Goal: Information Seeking & Learning: Learn about a topic

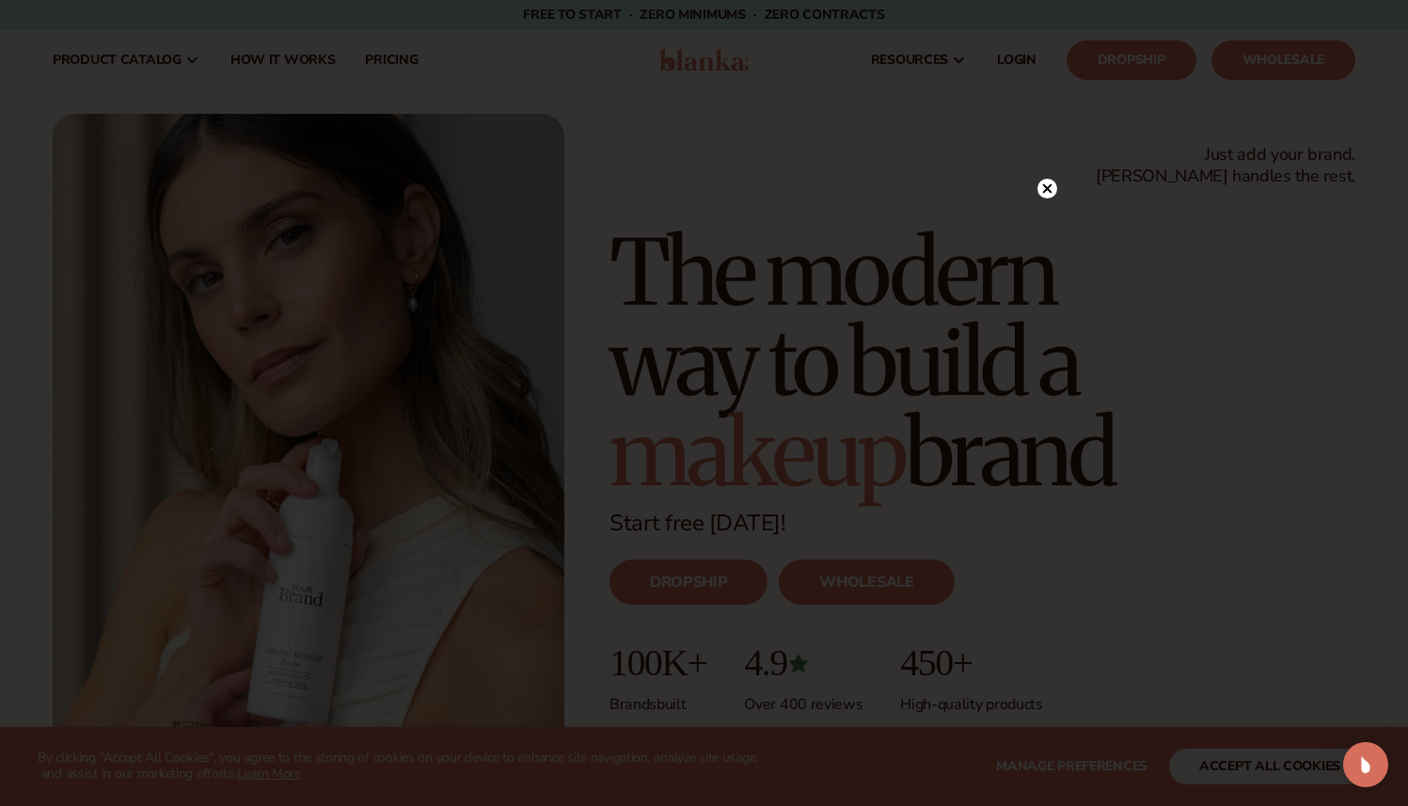
click at [1050, 193] on circle at bounding box center [1048, 189] width 20 height 20
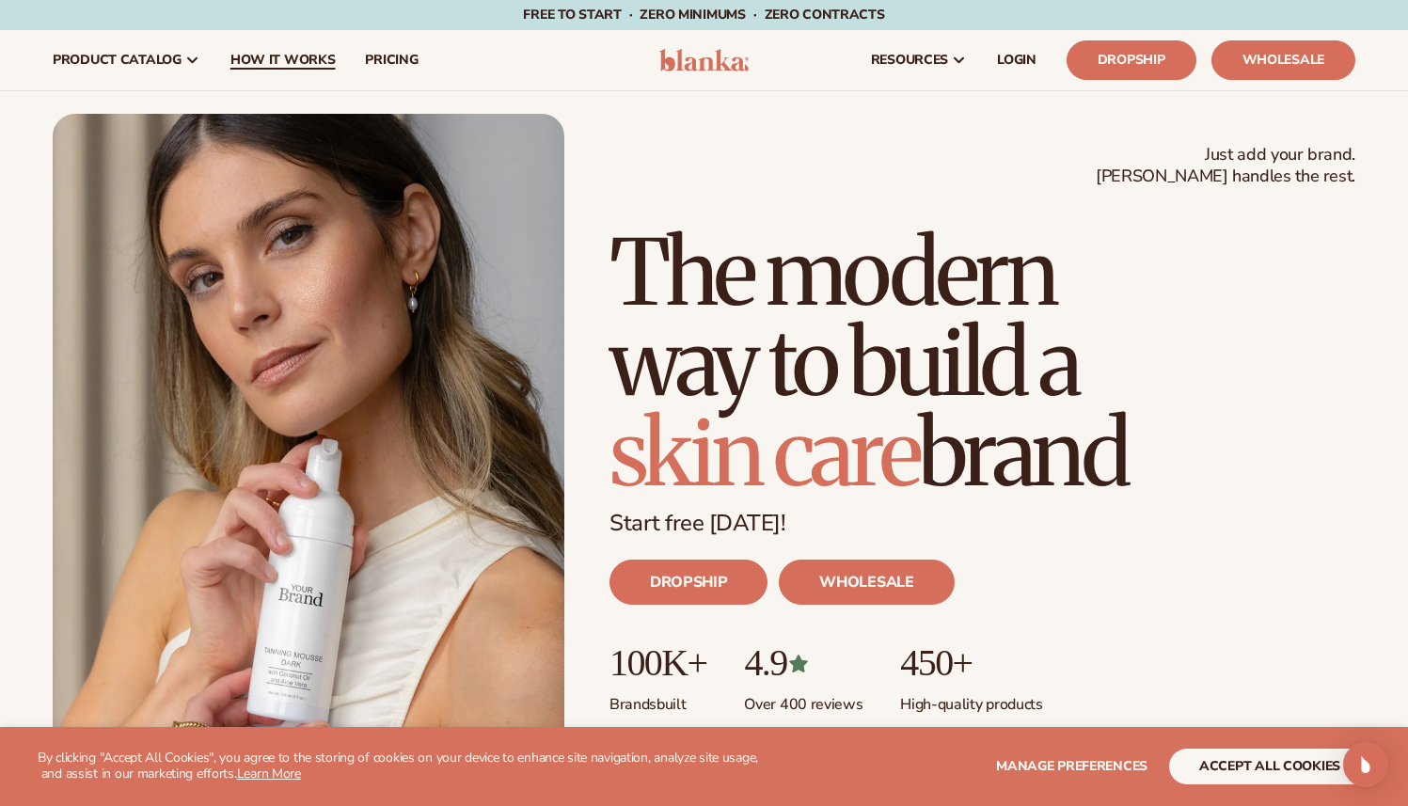
click at [256, 56] on span "How It Works" at bounding box center [283, 60] width 105 height 15
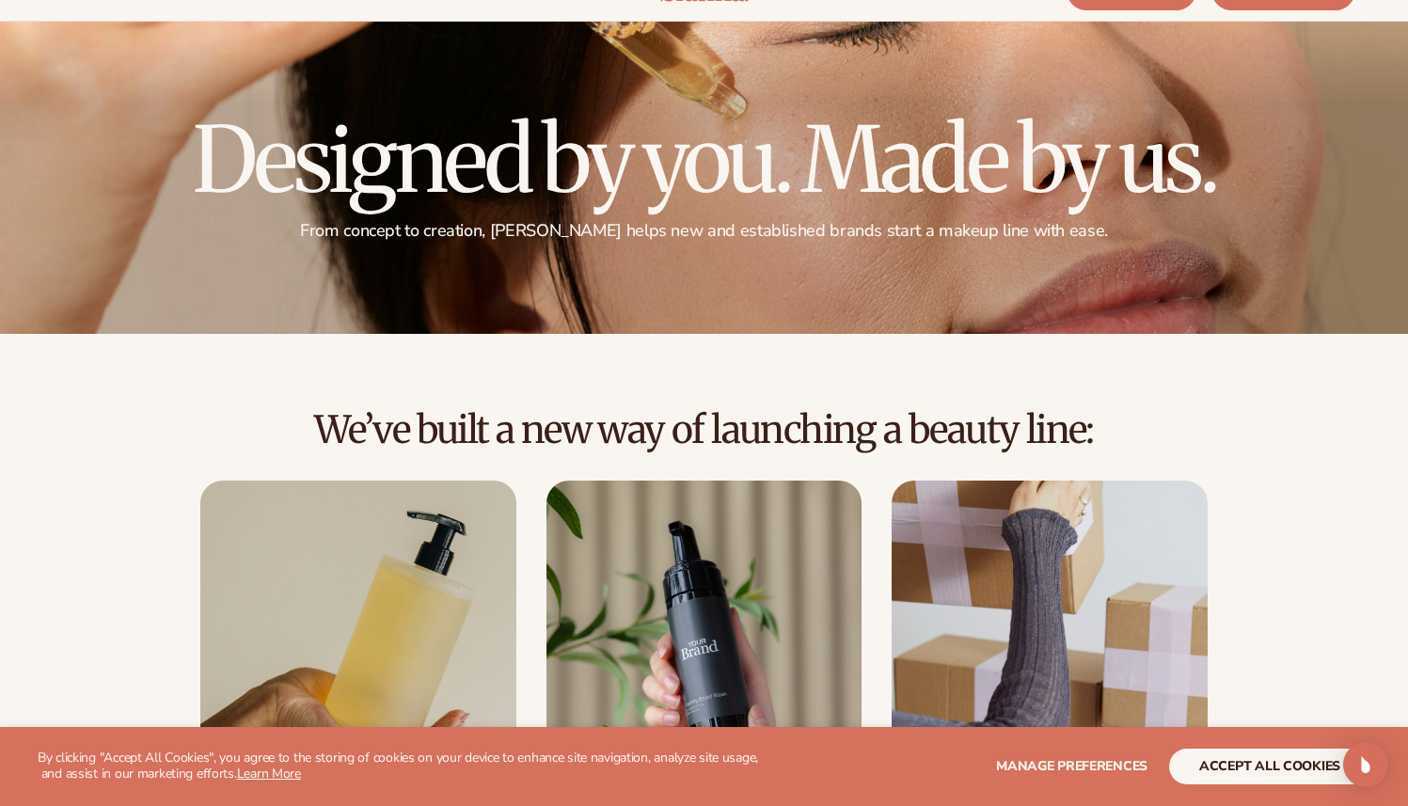
scroll to position [348, 0]
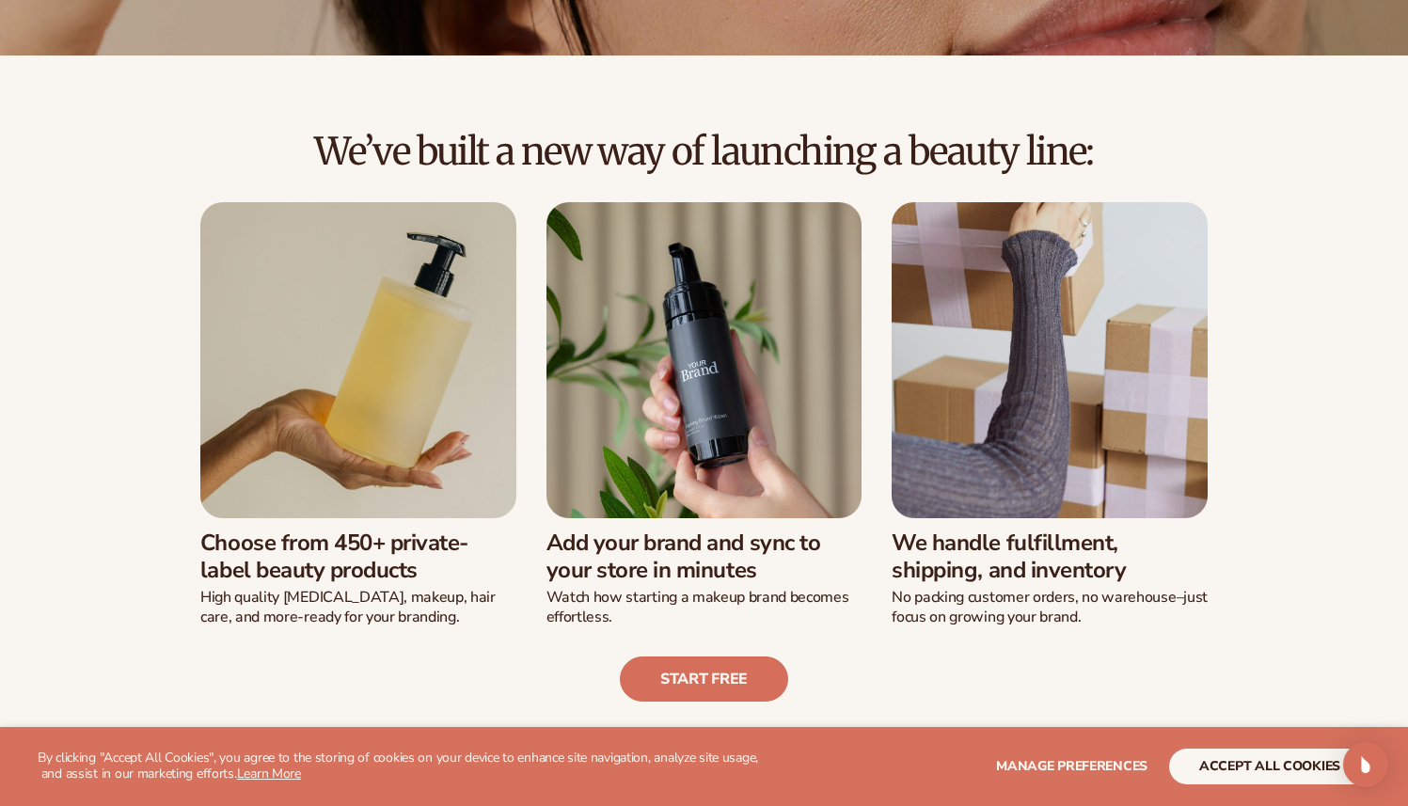
click at [337, 328] on img at bounding box center [358, 360] width 316 height 316
click at [750, 664] on link "Start free" at bounding box center [704, 679] width 168 height 45
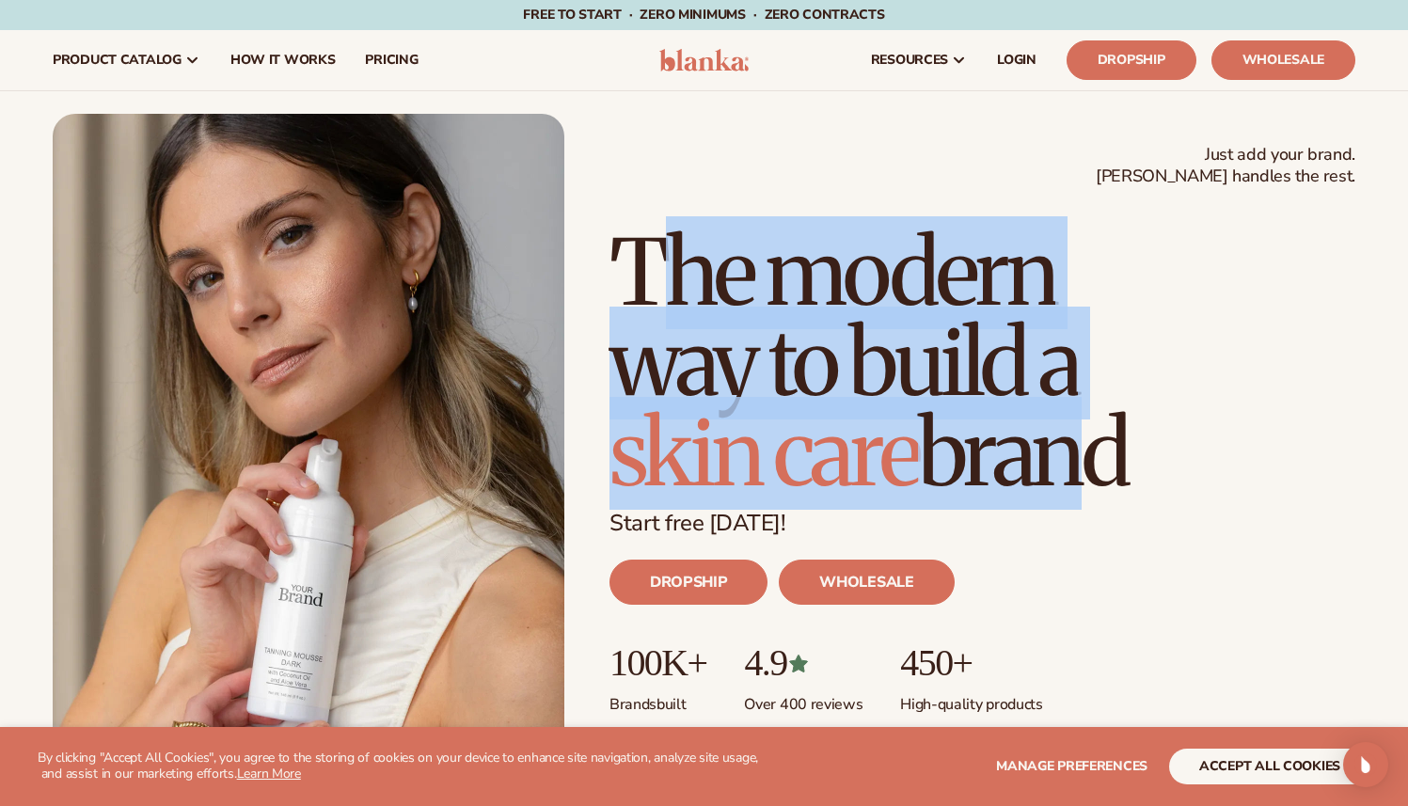
drag, startPoint x: 672, startPoint y: 245, endPoint x: 1117, endPoint y: 515, distance: 520.5
click at [1093, 519] on div "Just add your brand. Blanka handles the rest. beauty,skin care,wellness,makeup …" at bounding box center [983, 494] width 746 height 532
click at [1108, 463] on h1 "The modern way to build a skin care brand" at bounding box center [983, 363] width 746 height 271
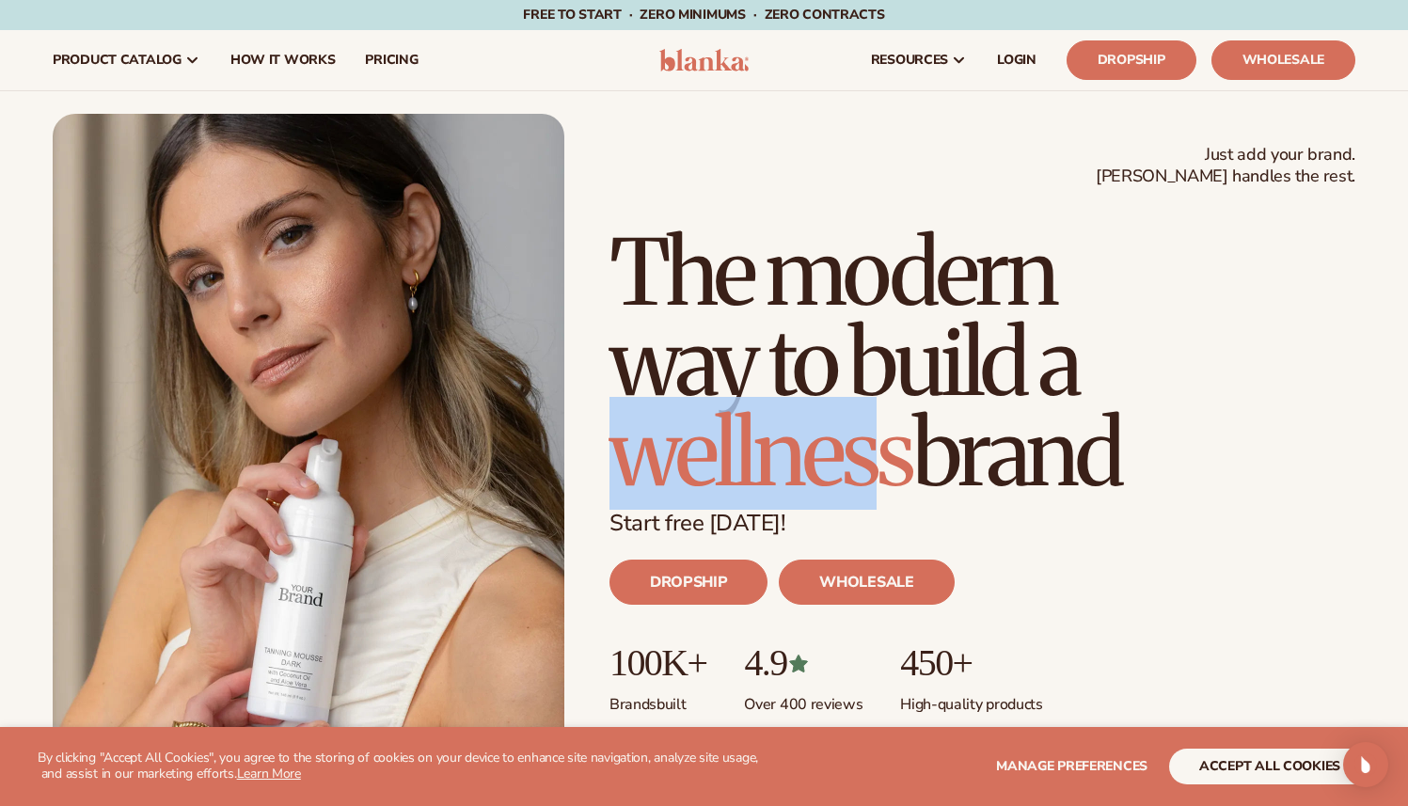
drag, startPoint x: 895, startPoint y: 462, endPoint x: 631, endPoint y: 462, distance: 263.4
click at [630, 464] on span "wellness" at bounding box center [761, 453] width 303 height 113
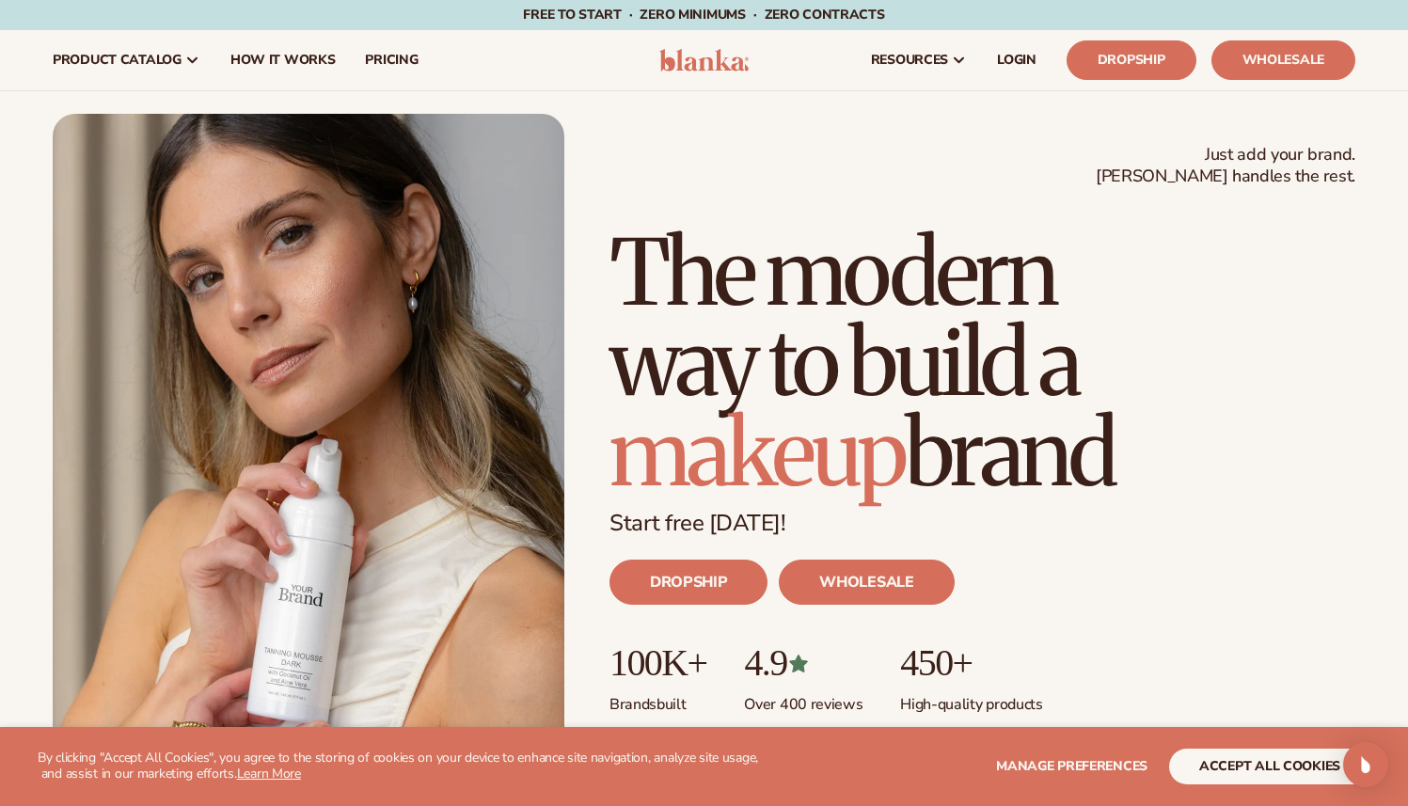
click at [1064, 392] on h1 "The modern way to build a makeup brand" at bounding box center [983, 363] width 746 height 271
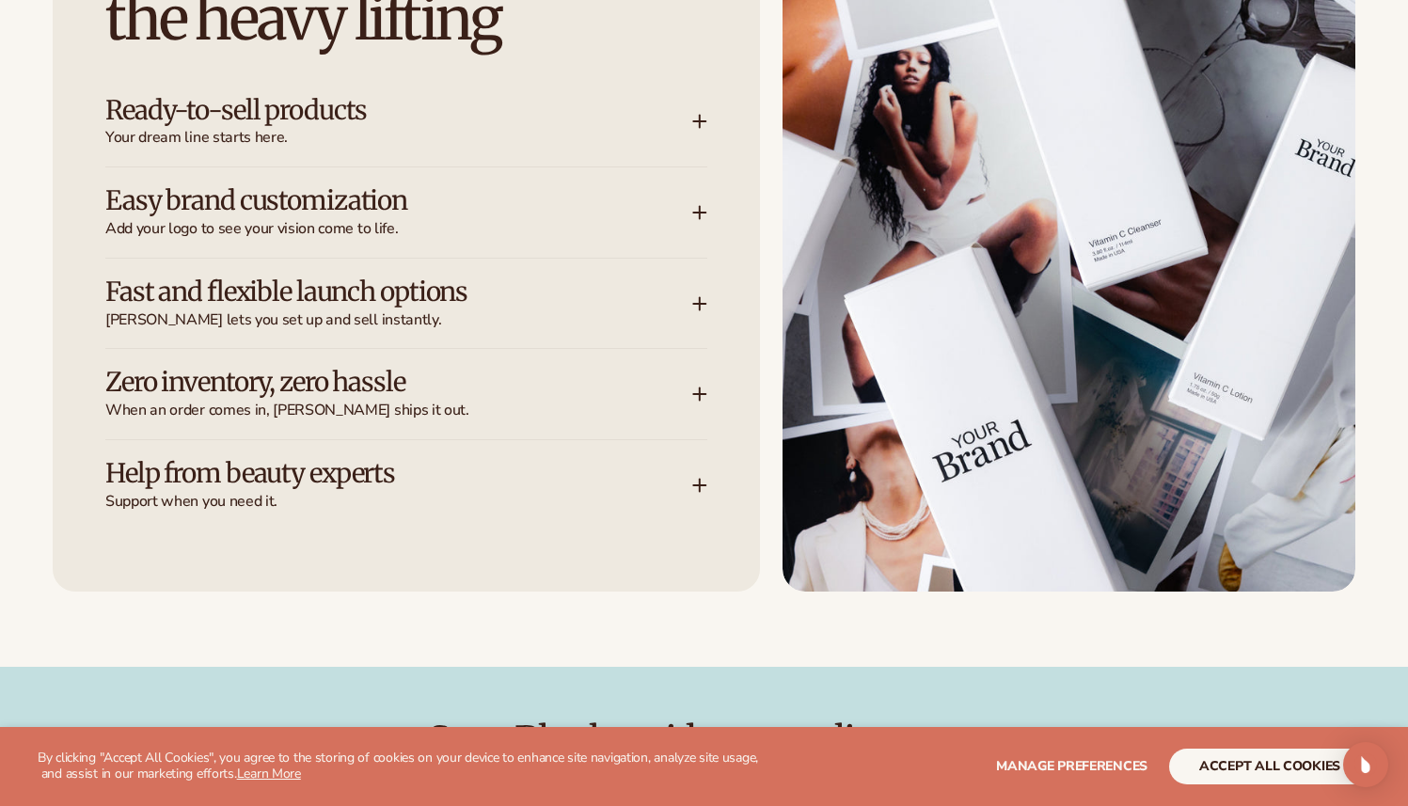
scroll to position [2875, 0]
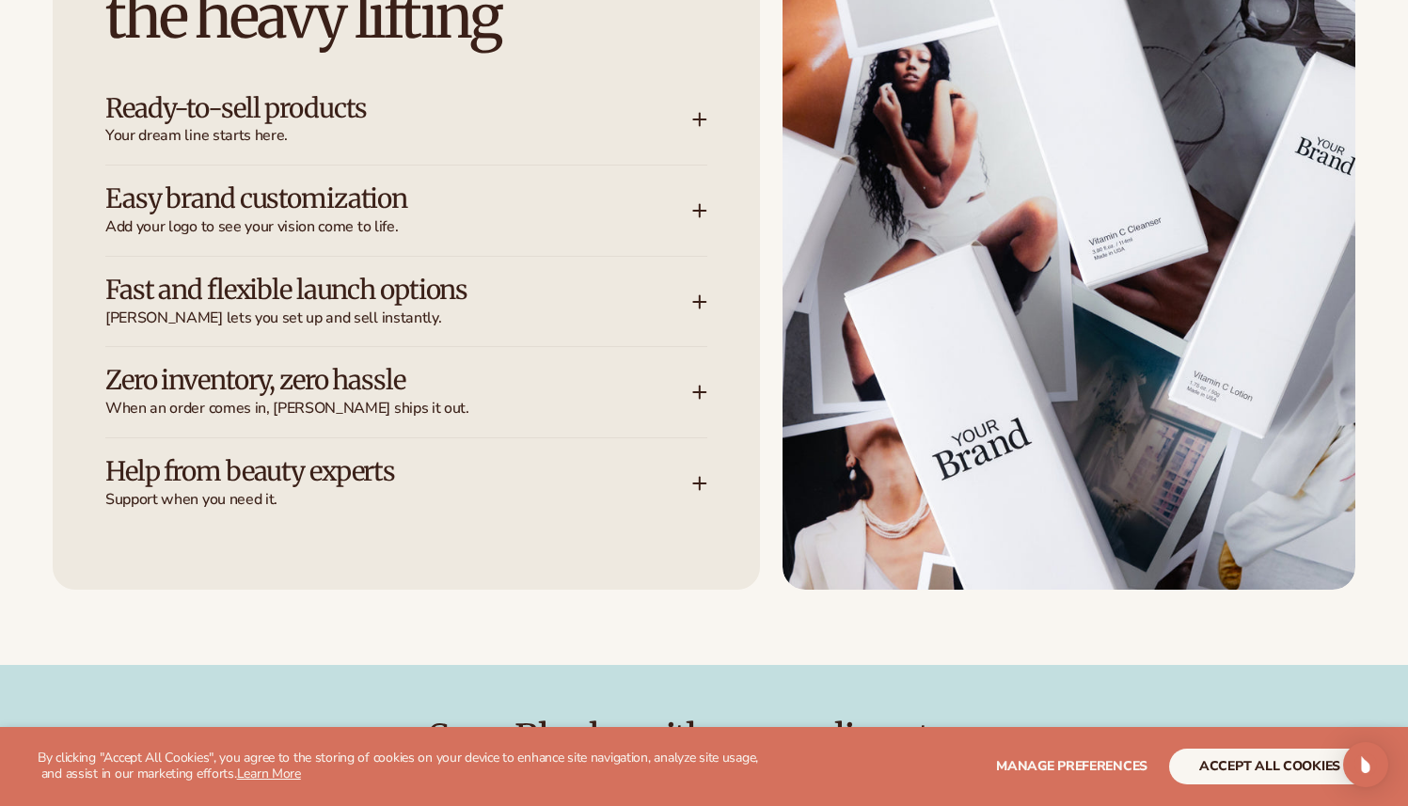
click at [398, 115] on h3 "Ready-to-sell products" at bounding box center [370, 108] width 531 height 29
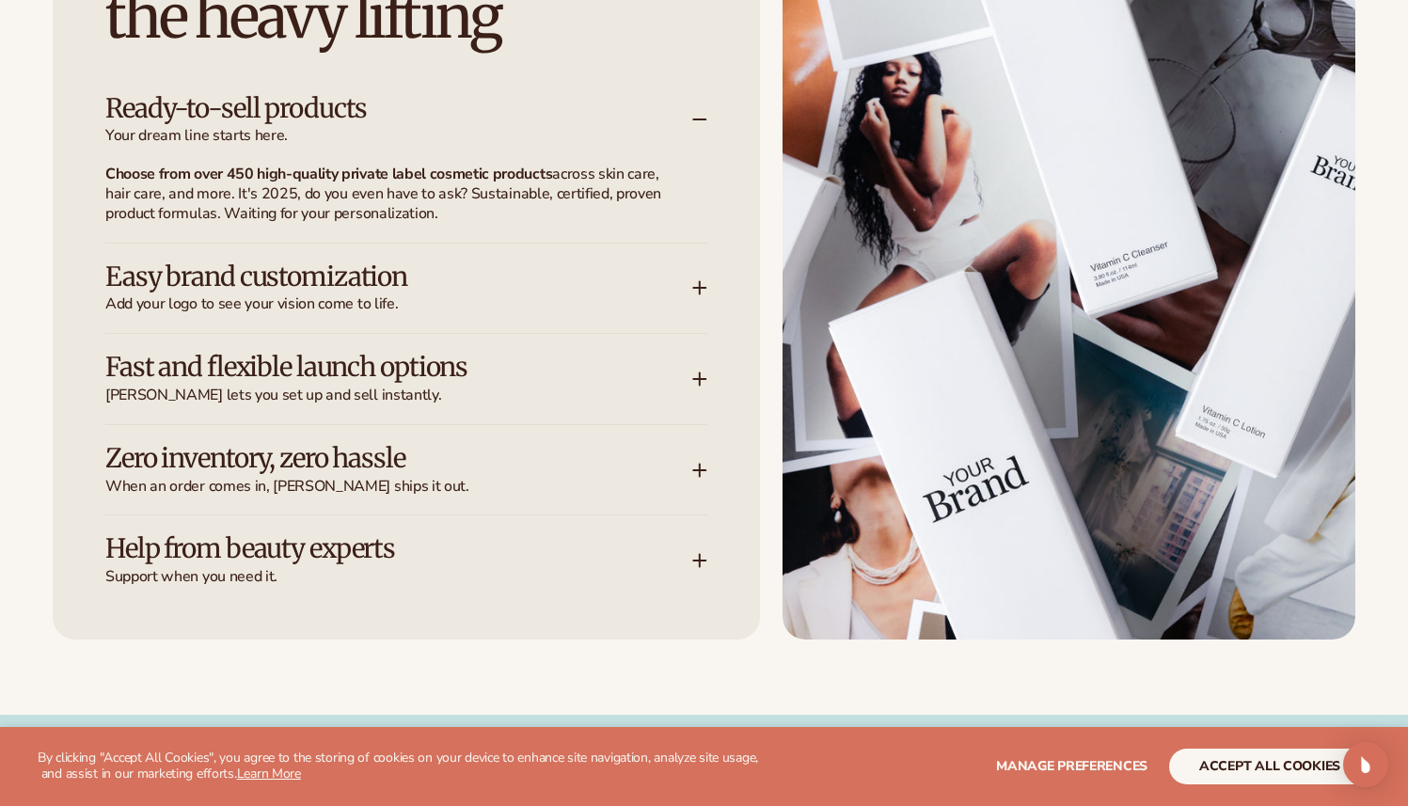
click at [498, 295] on span "Add your logo to see your vision come to life." at bounding box center [398, 304] width 587 height 20
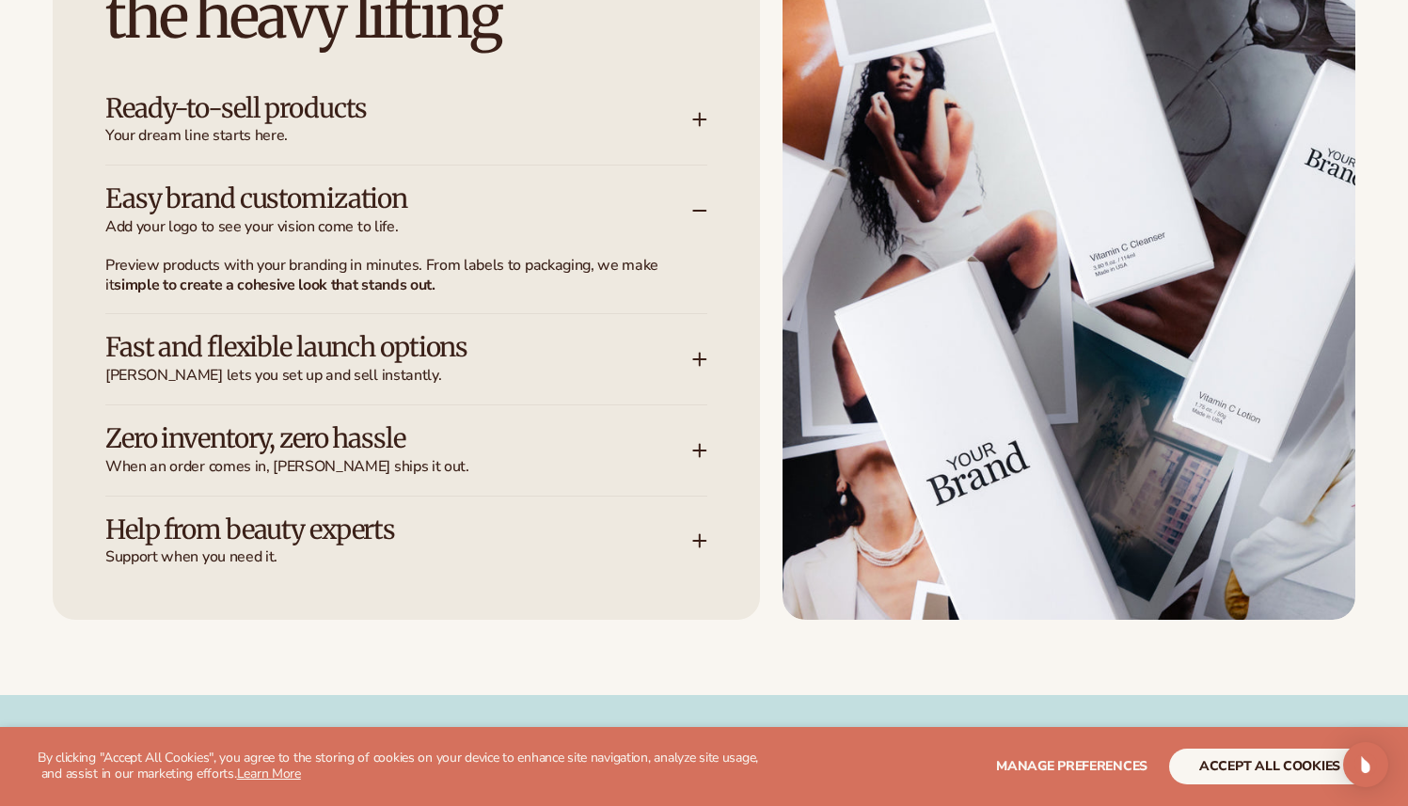
click at [206, 110] on h3 "Ready-to-sell products" at bounding box center [370, 108] width 531 height 29
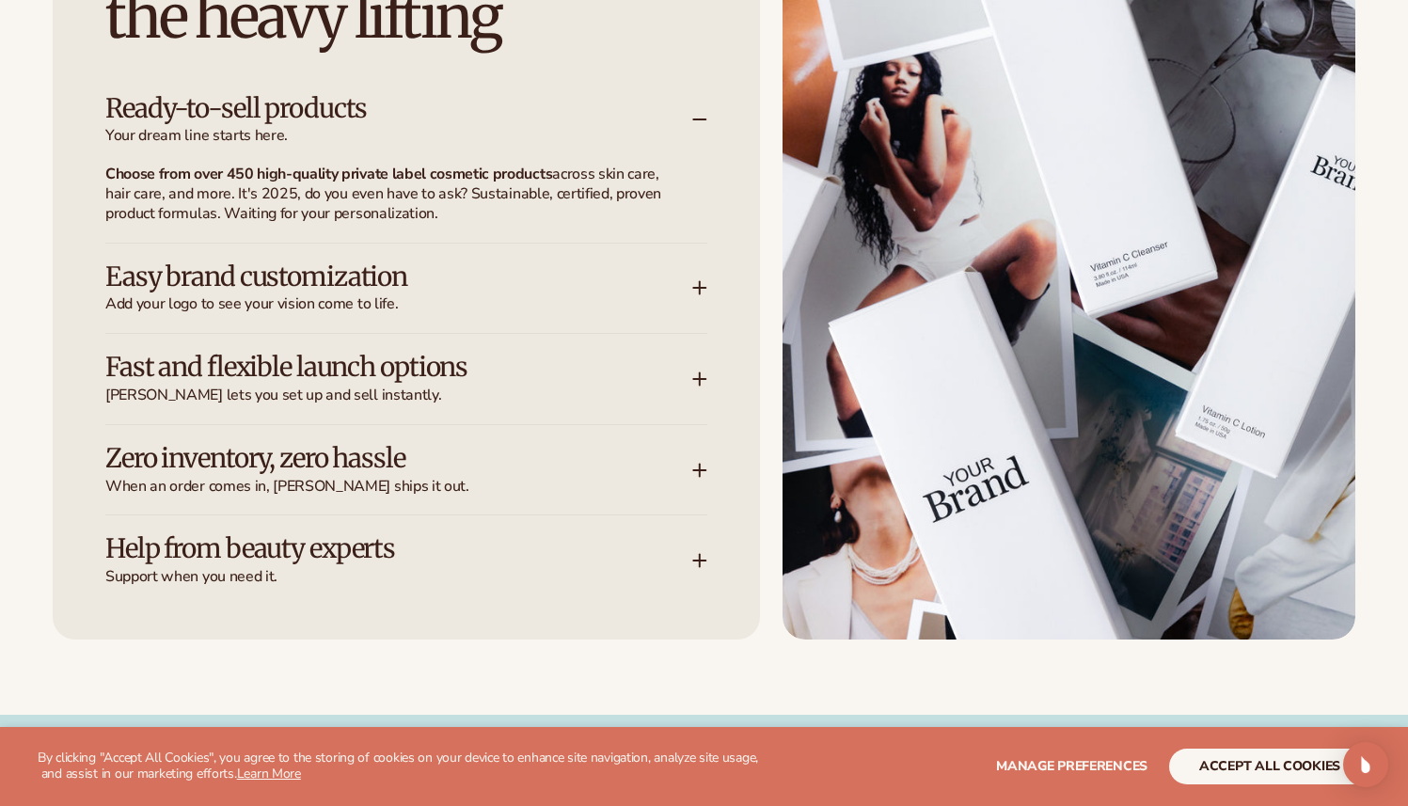
click at [206, 110] on h3 "Ready-to-sell products" at bounding box center [370, 108] width 531 height 29
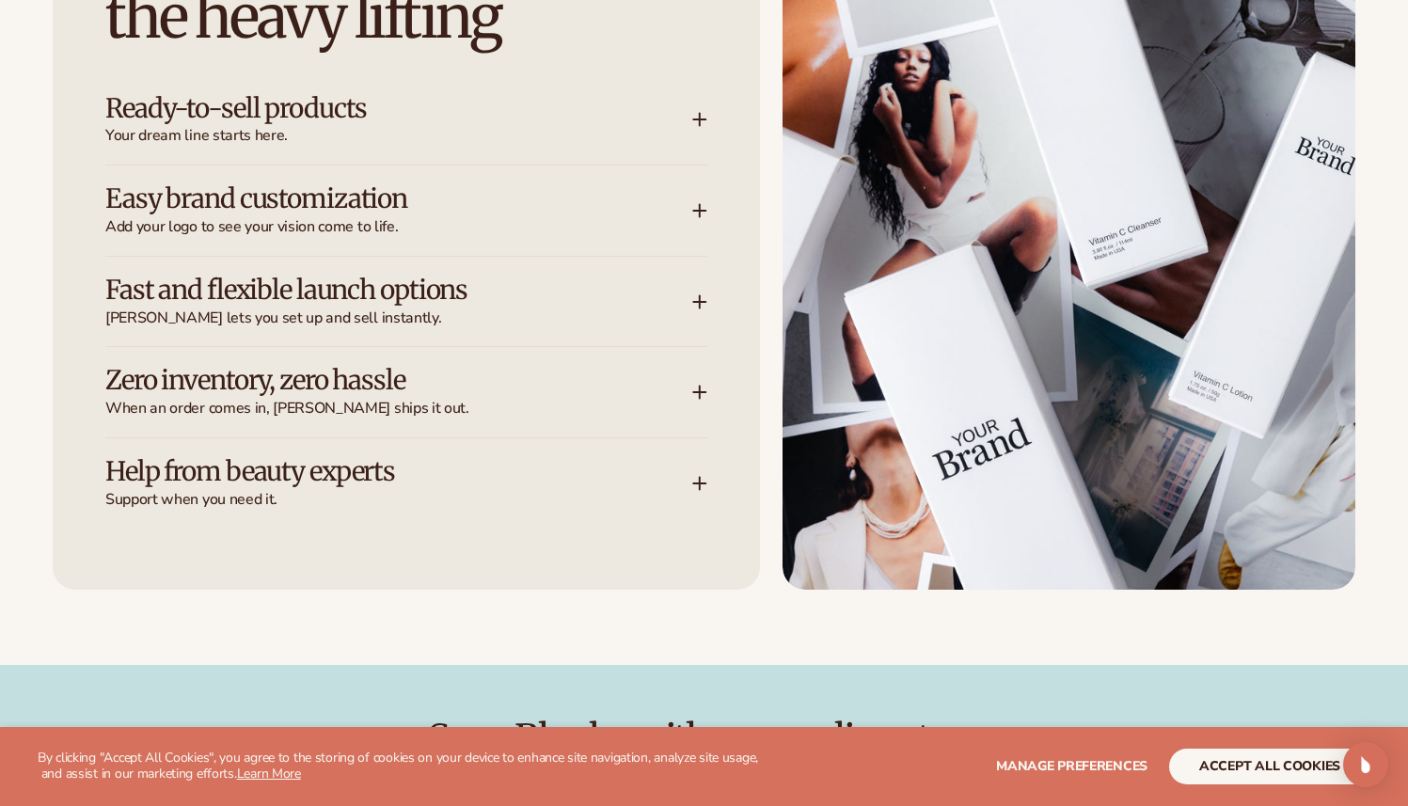
click at [231, 106] on h3 "Ready-to-sell products" at bounding box center [370, 108] width 531 height 29
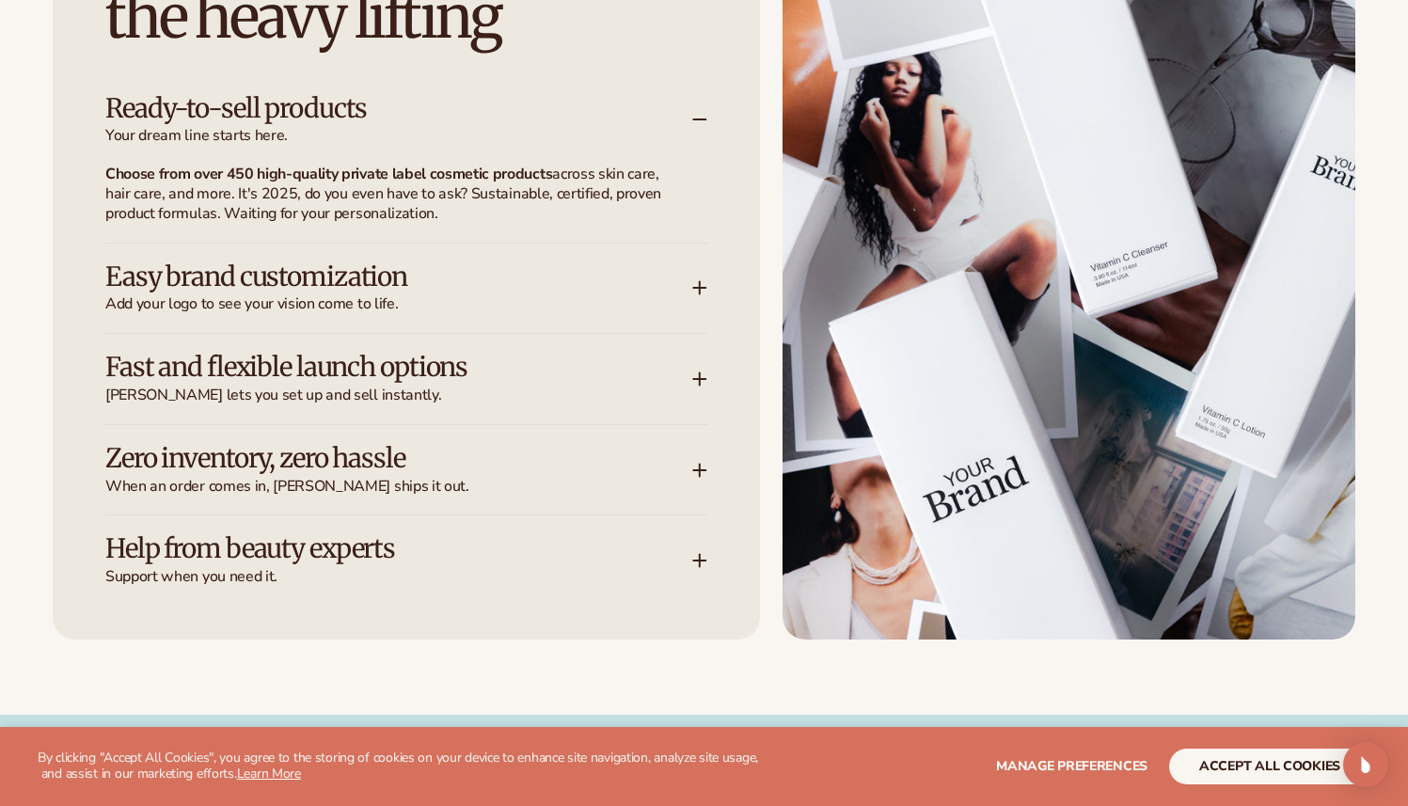
click at [231, 106] on h3 "Ready-to-sell products" at bounding box center [370, 108] width 531 height 29
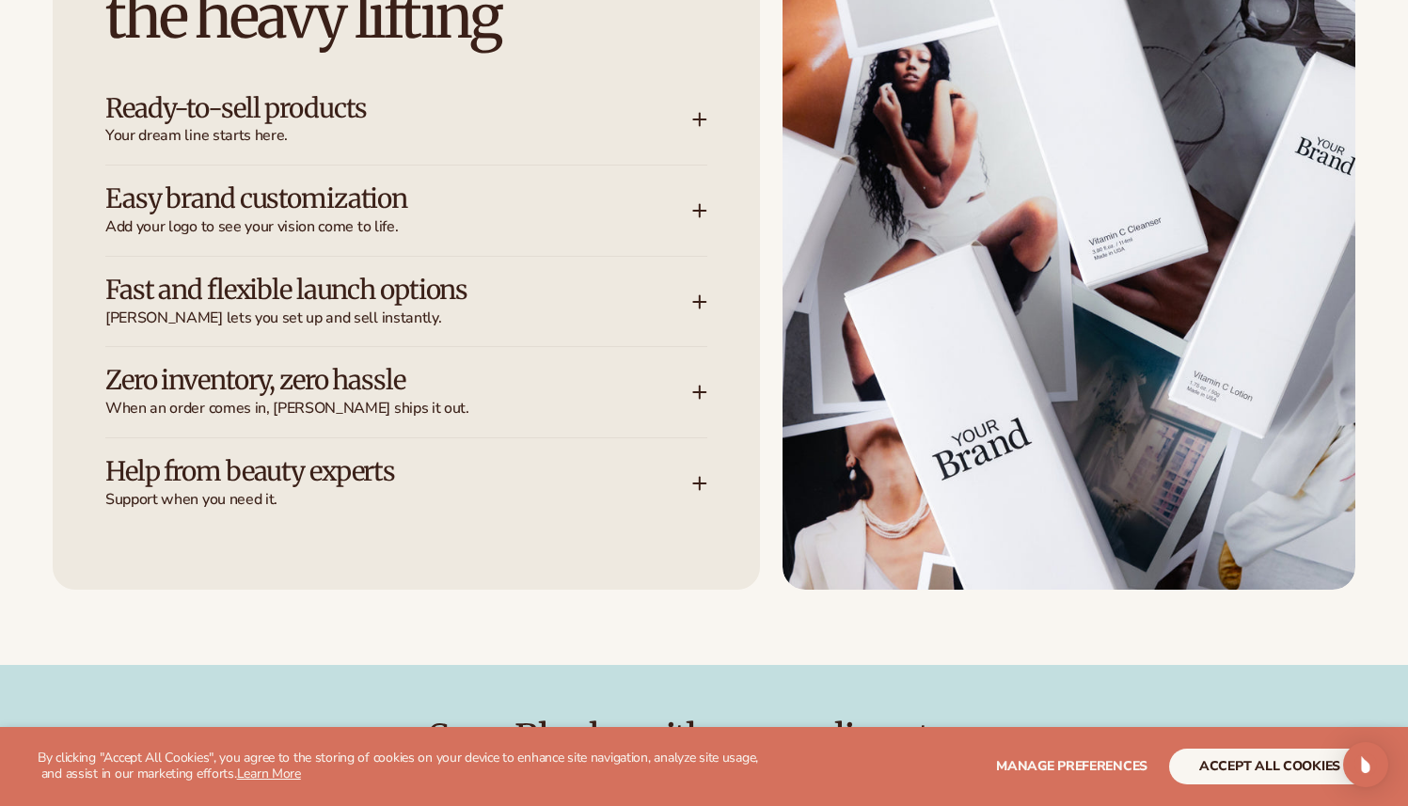
click at [342, 223] on span "Add your logo to see your vision come to life." at bounding box center [398, 227] width 587 height 20
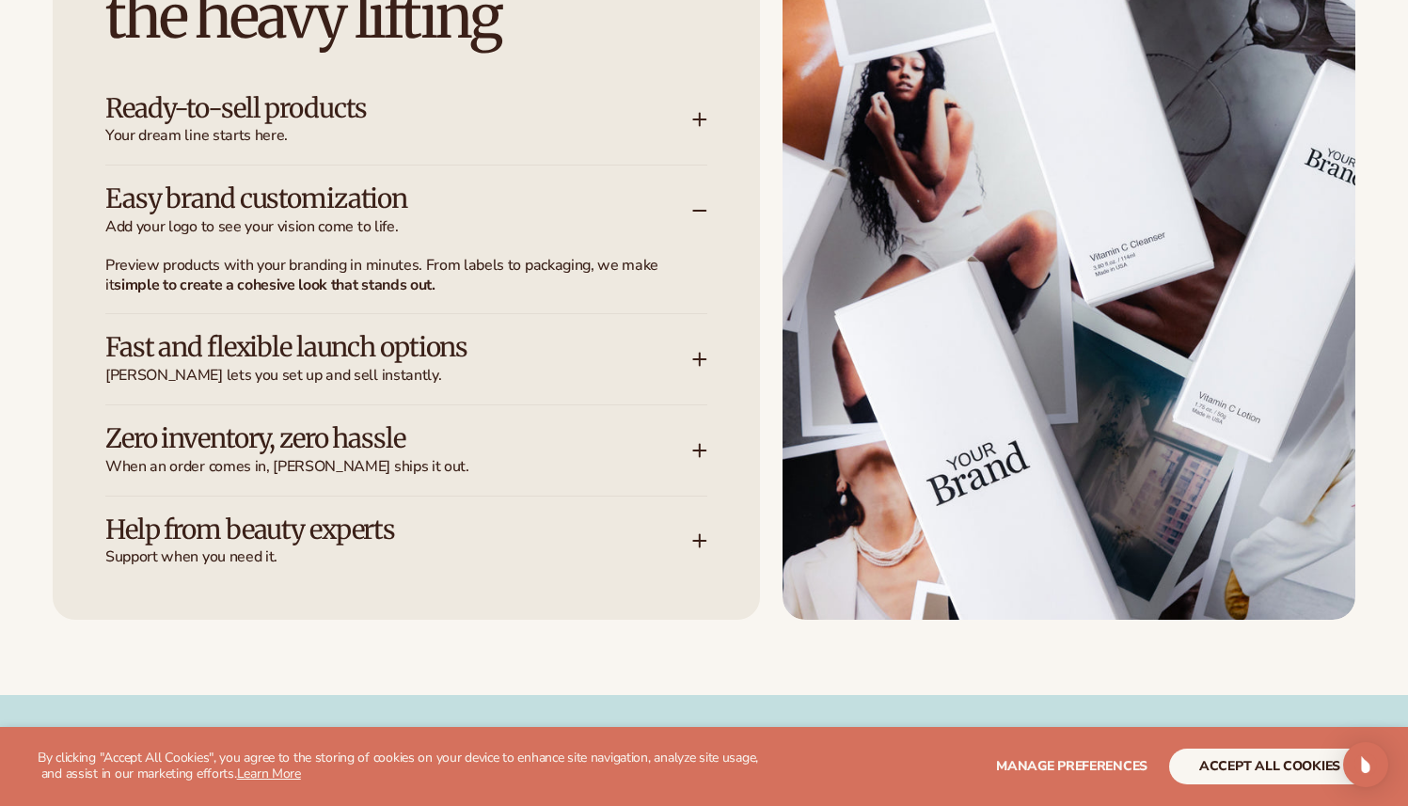
click at [465, 336] on h3 "Fast and flexible launch options" at bounding box center [370, 347] width 531 height 29
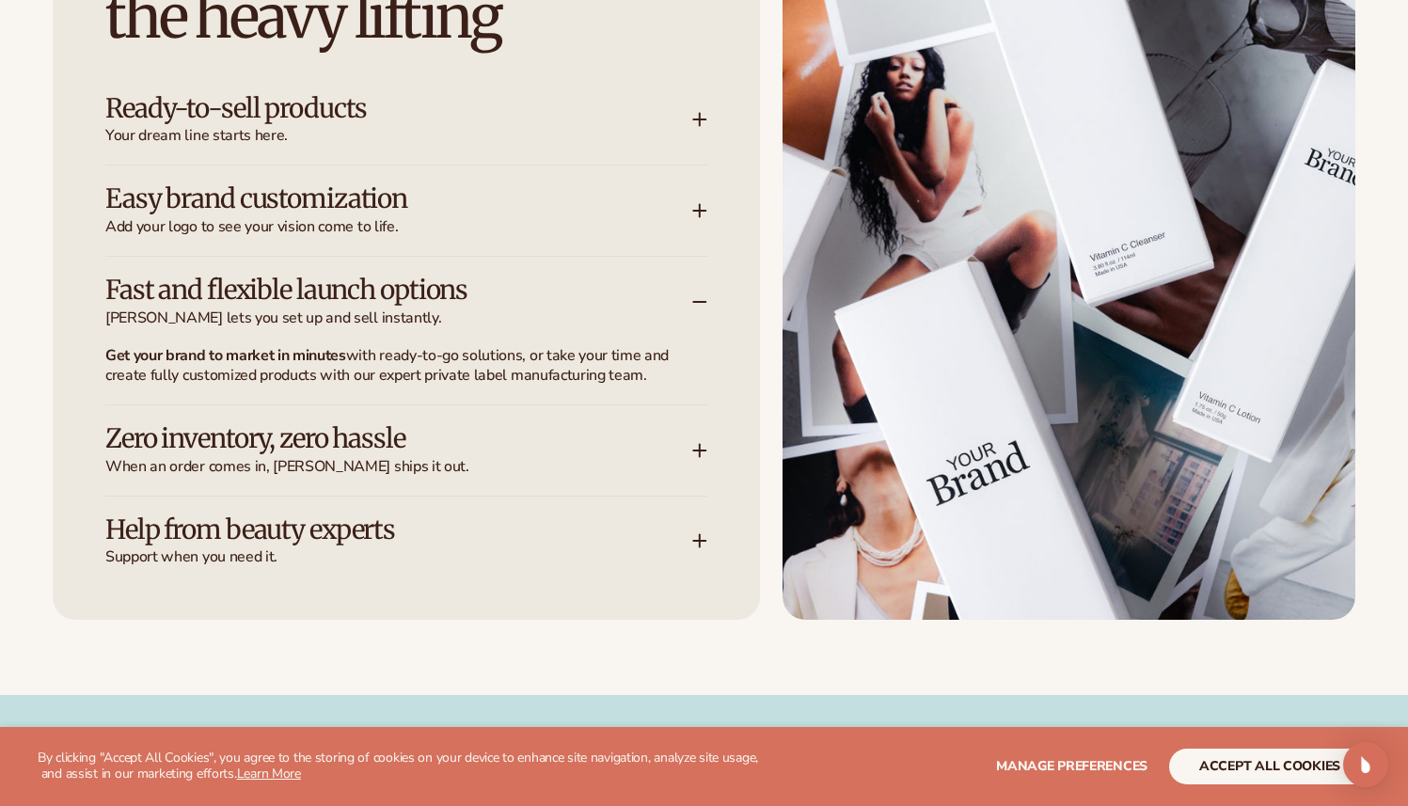
click at [405, 430] on h3 "Zero inventory, zero hassle" at bounding box center [370, 438] width 531 height 29
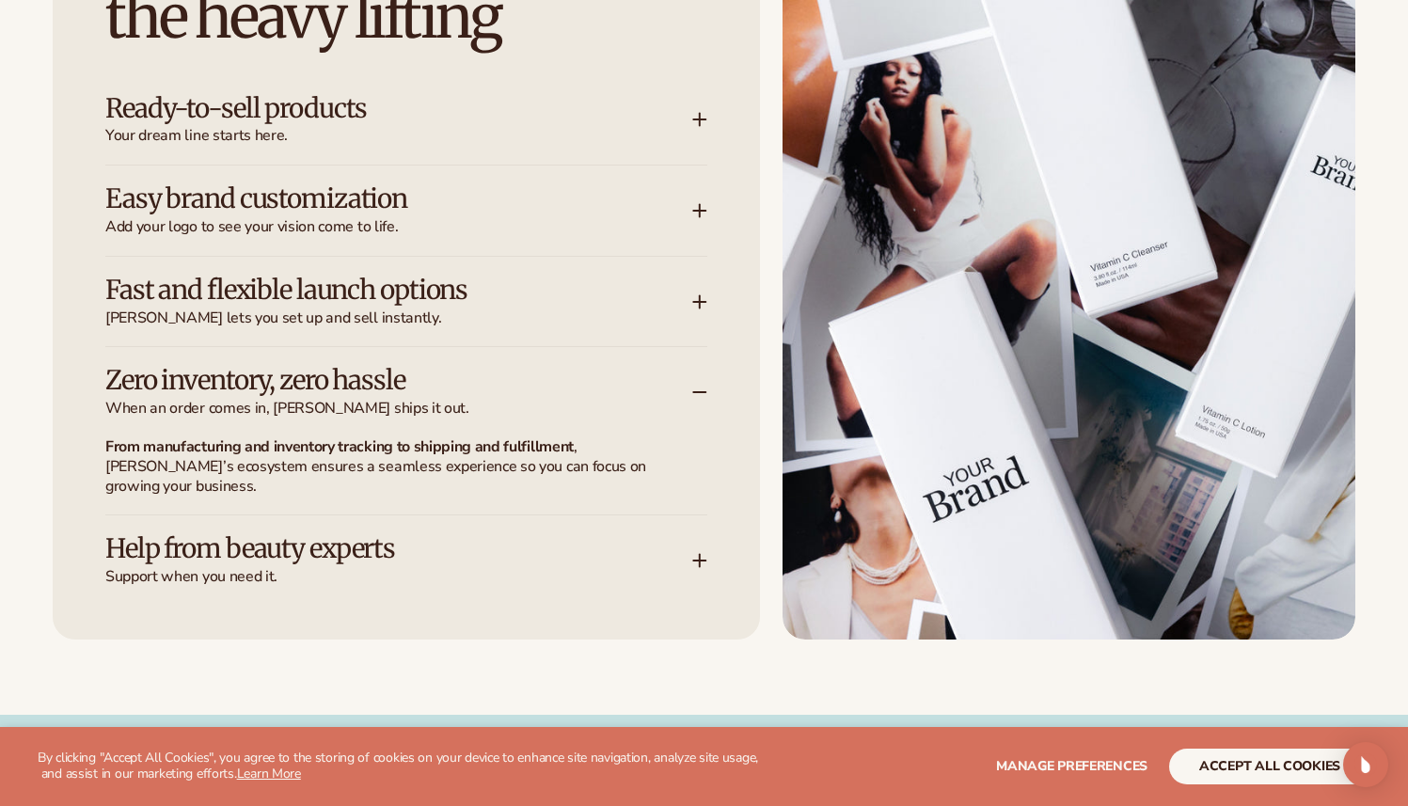
click at [351, 317] on span "[PERSON_NAME] lets you set up and sell instantly." at bounding box center [398, 319] width 587 height 20
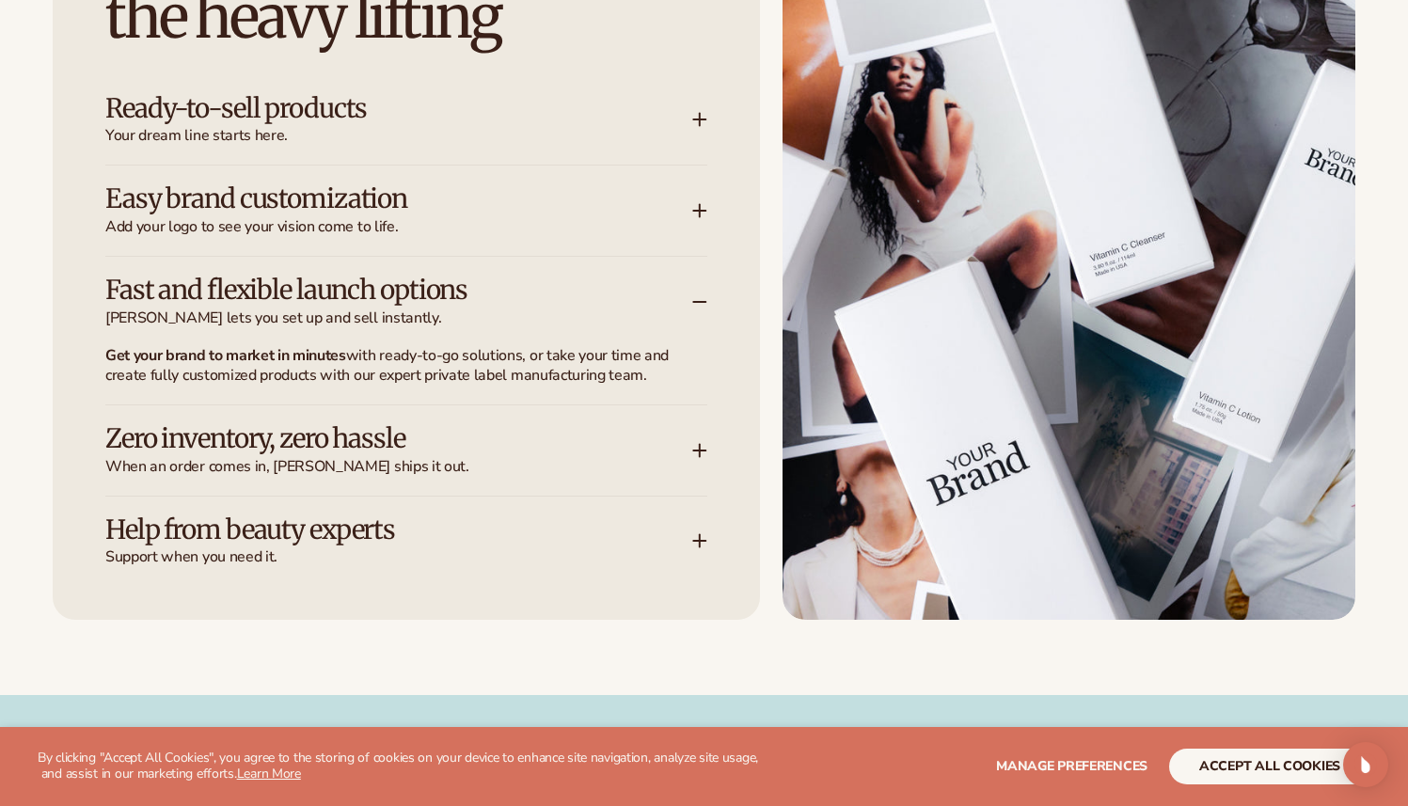
click at [351, 313] on span "[PERSON_NAME] lets you set up and sell instantly." at bounding box center [398, 319] width 587 height 20
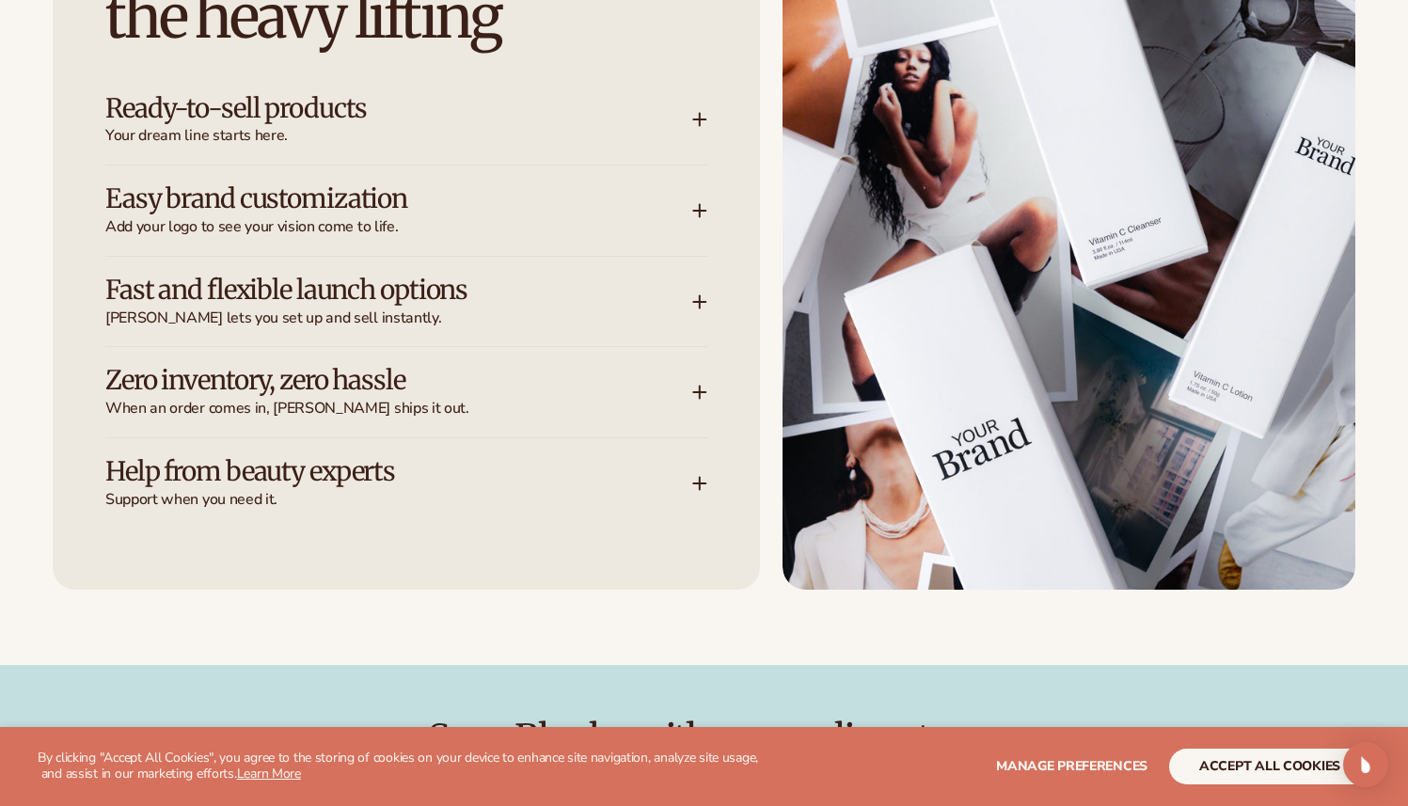
click at [379, 401] on span "When an order comes in, [PERSON_NAME] ships it out." at bounding box center [398, 409] width 587 height 20
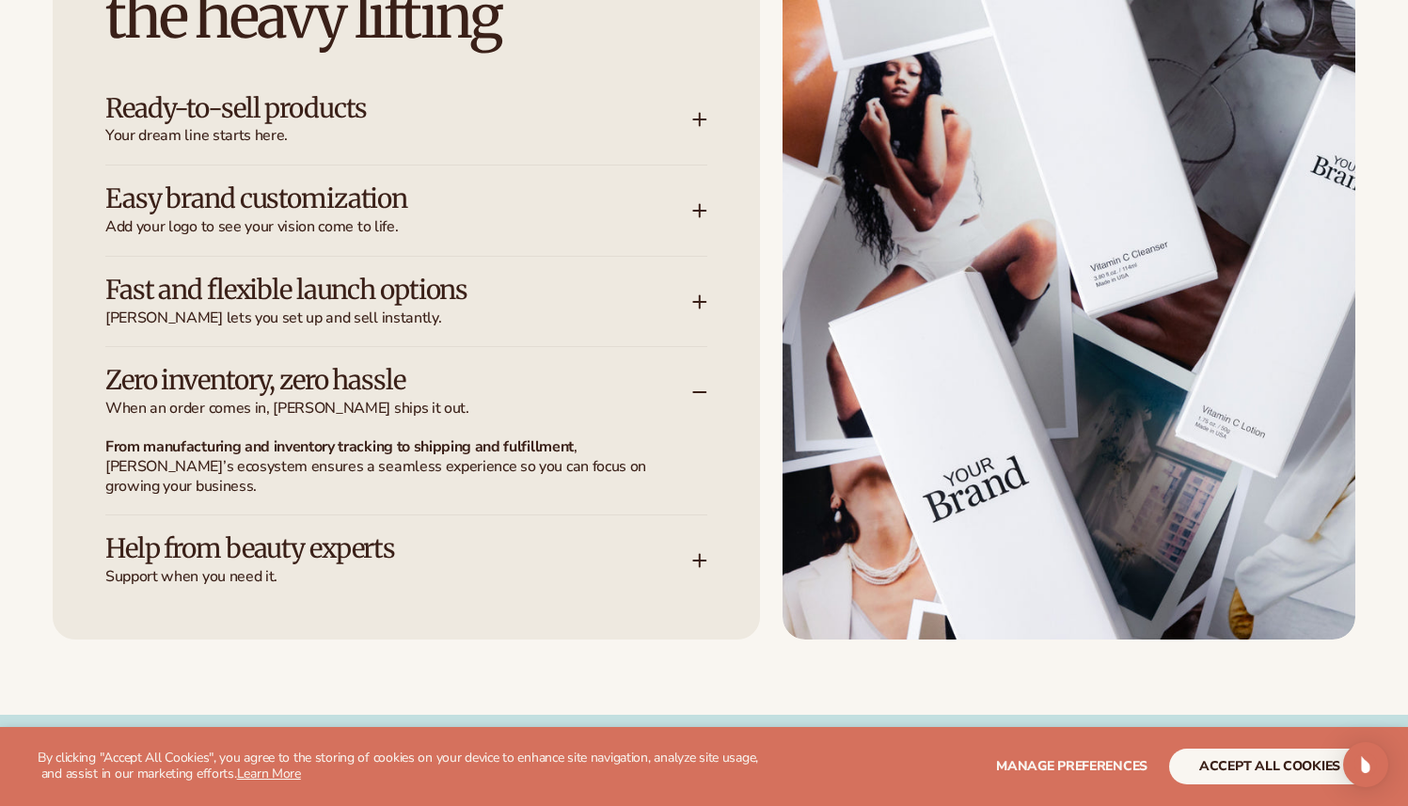
click at [615, 534] on h3 "Help from beauty experts" at bounding box center [370, 548] width 531 height 29
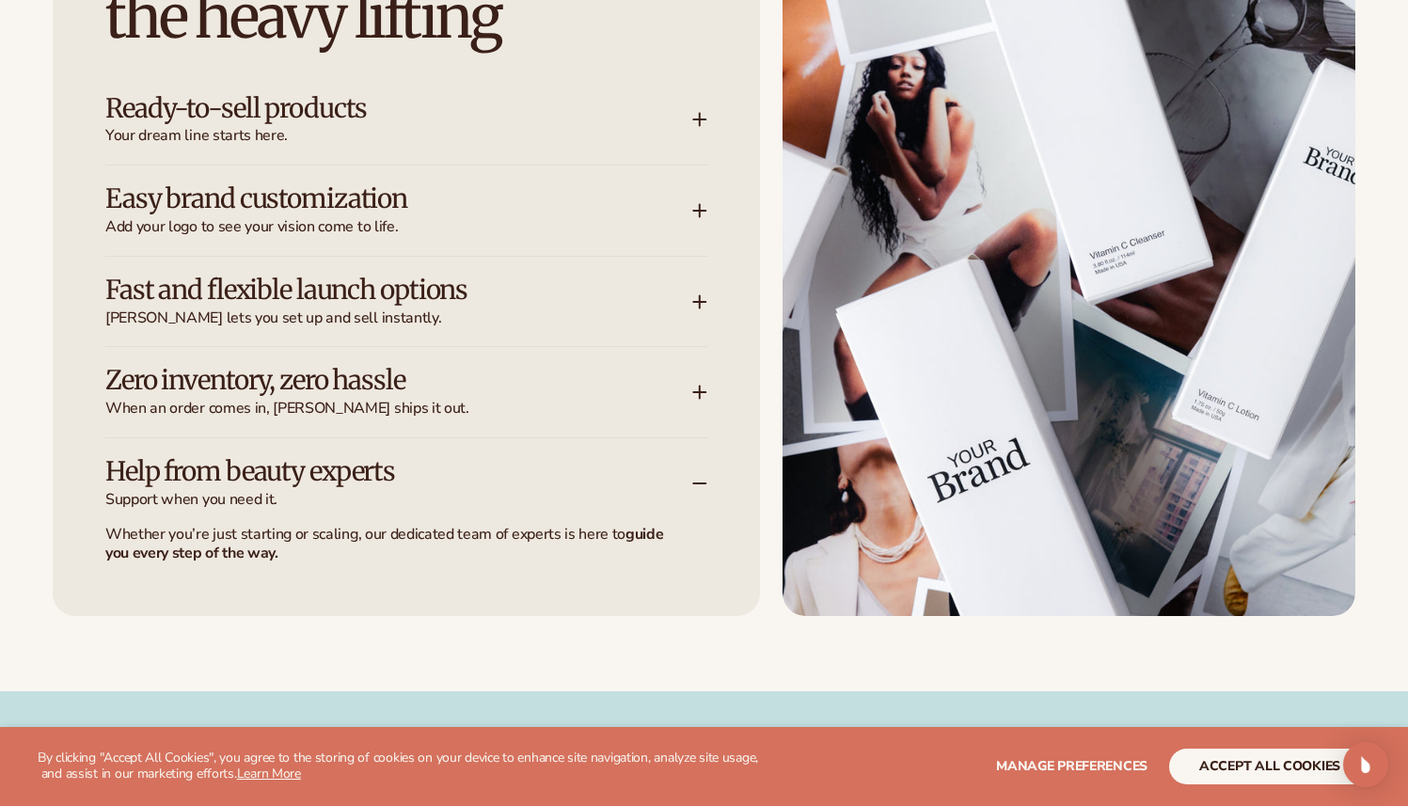
click at [458, 393] on h3 "Zero inventory, zero hassle" at bounding box center [370, 380] width 531 height 29
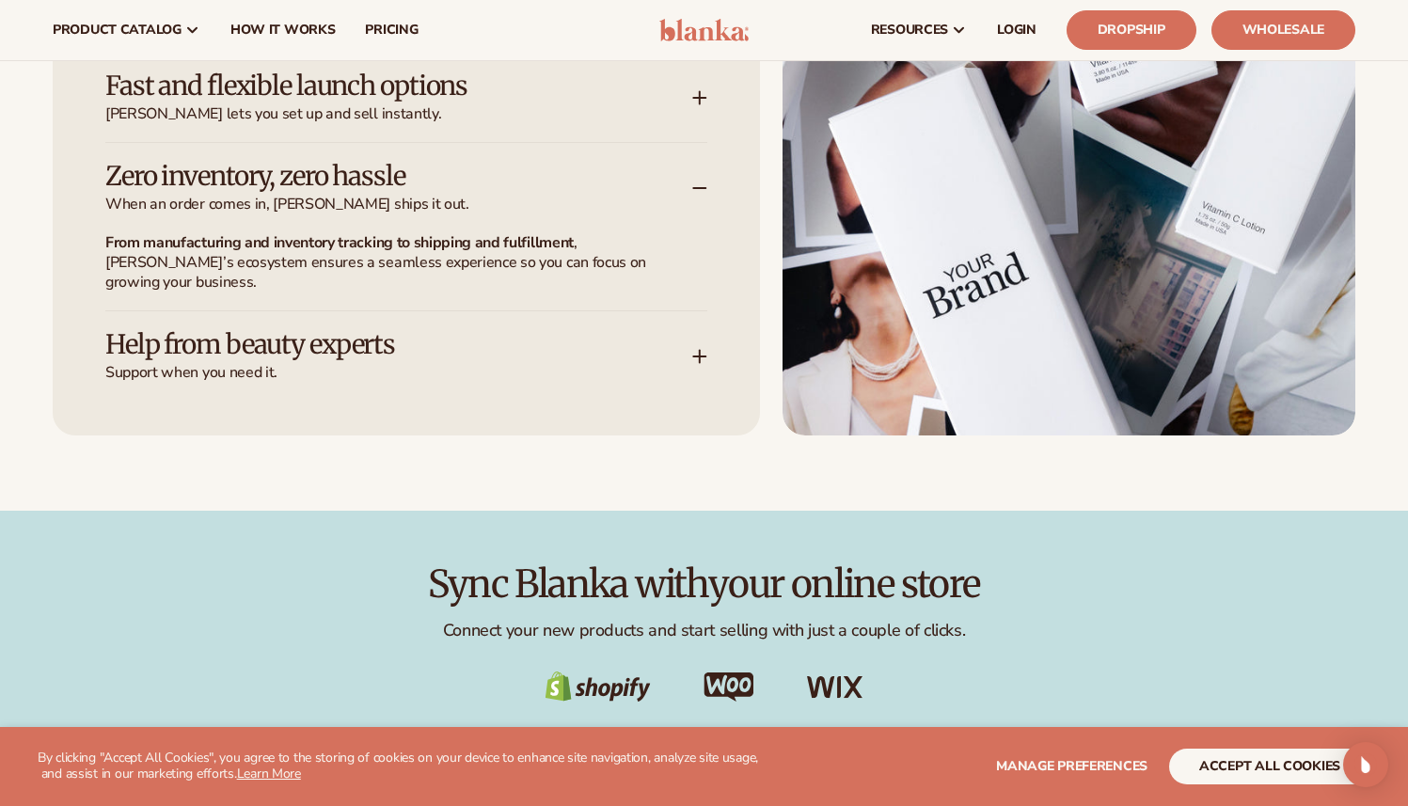
scroll to position [2865, 0]
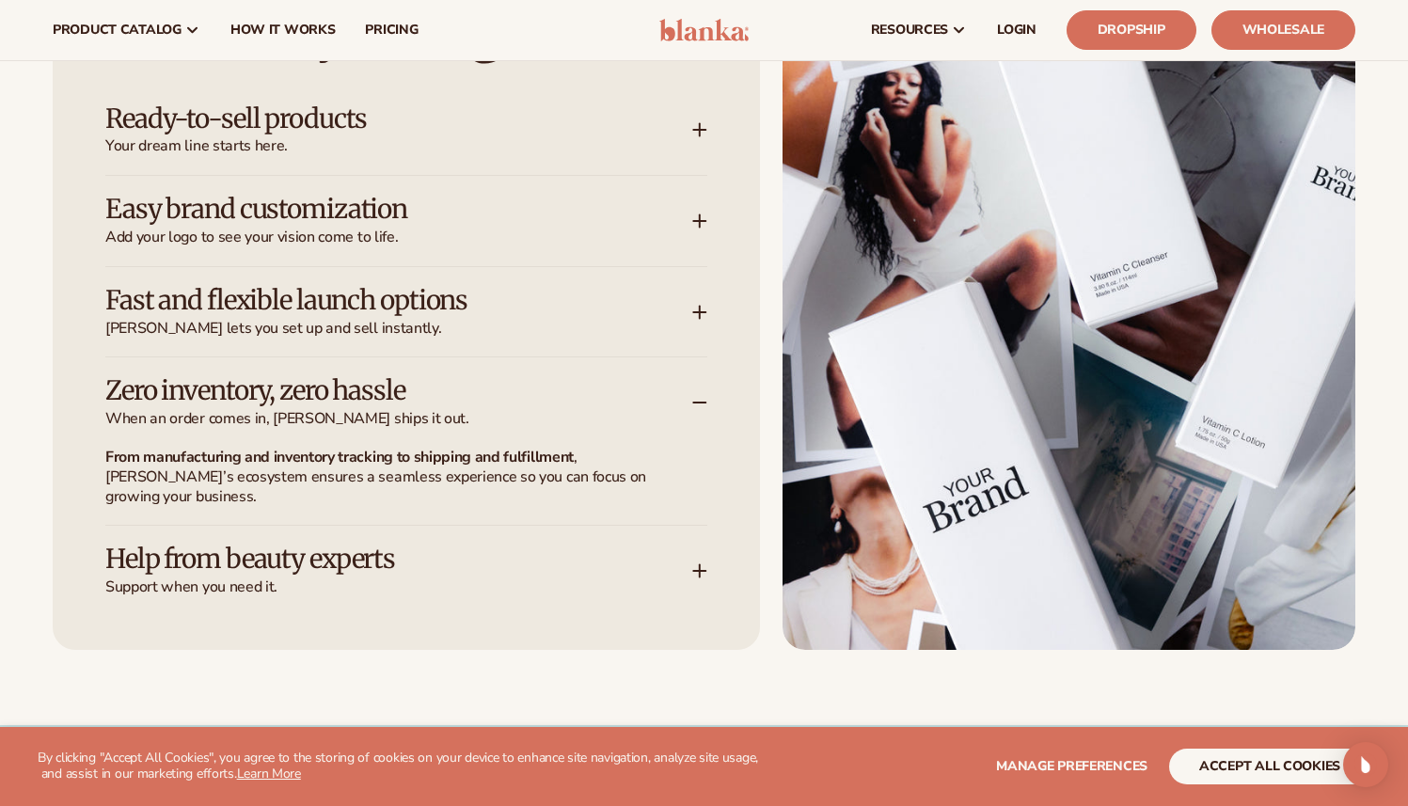
click at [693, 571] on icon at bounding box center [699, 571] width 12 height 0
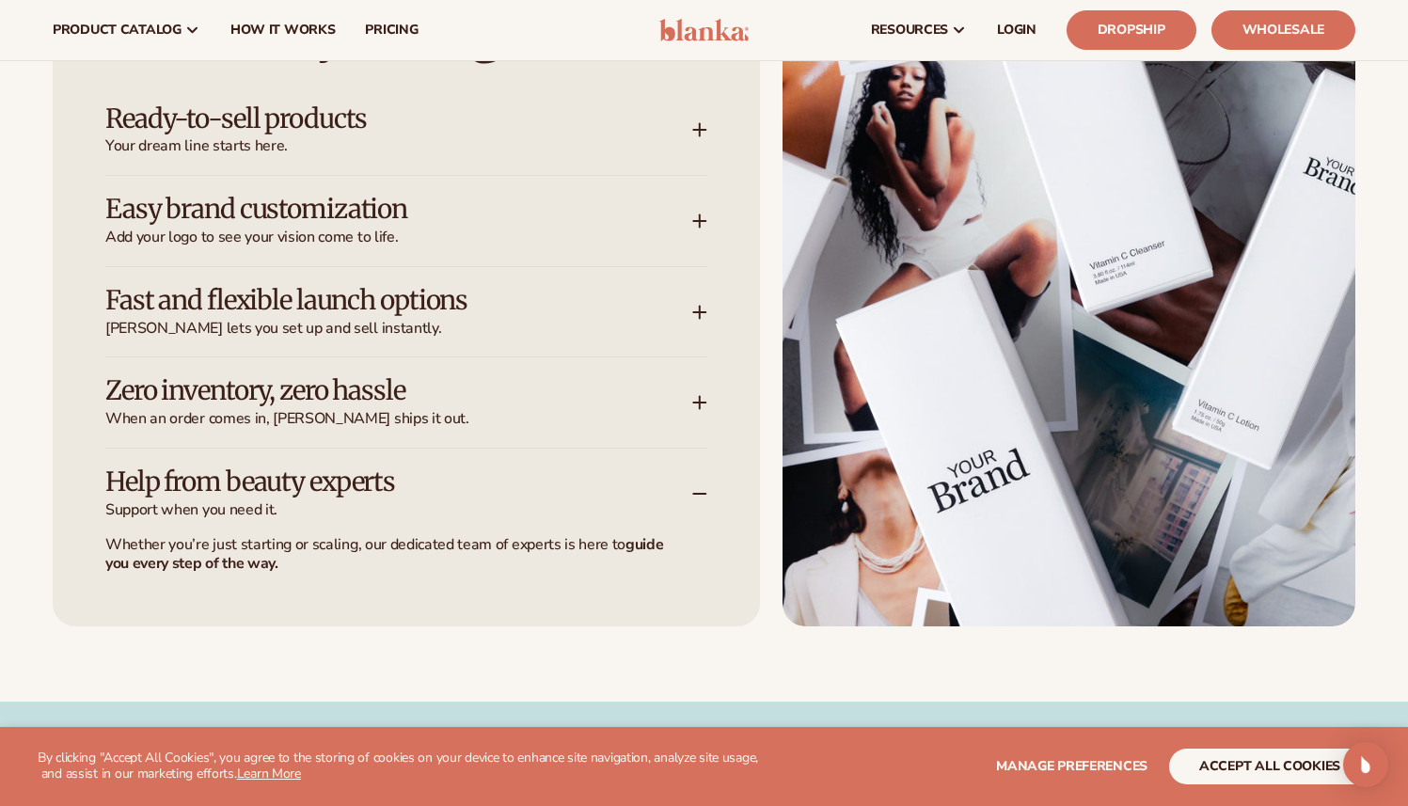
click at [354, 312] on h3 "Fast and flexible launch options" at bounding box center [370, 300] width 531 height 29
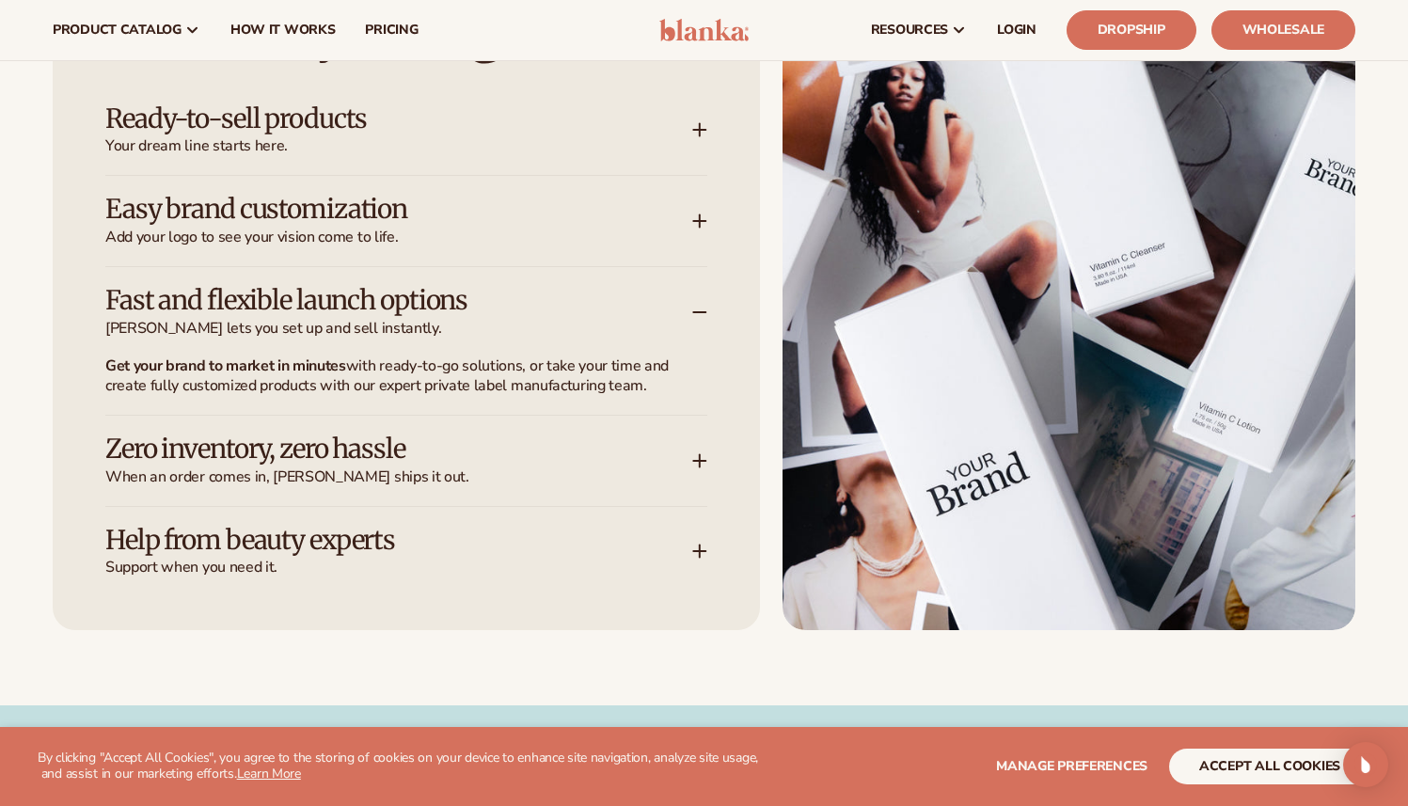
click at [340, 207] on h3 "Easy brand customization" at bounding box center [370, 209] width 531 height 29
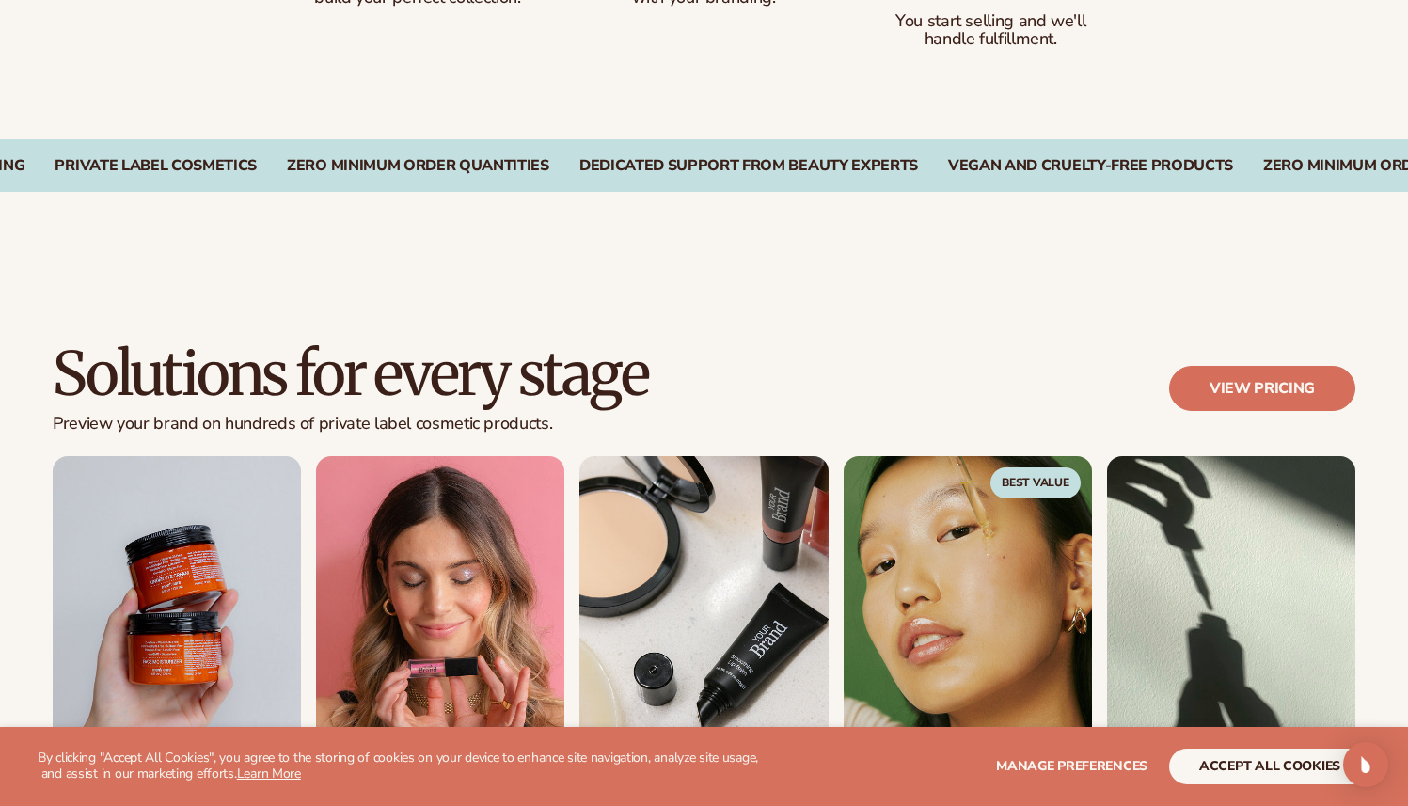
scroll to position [1909, 0]
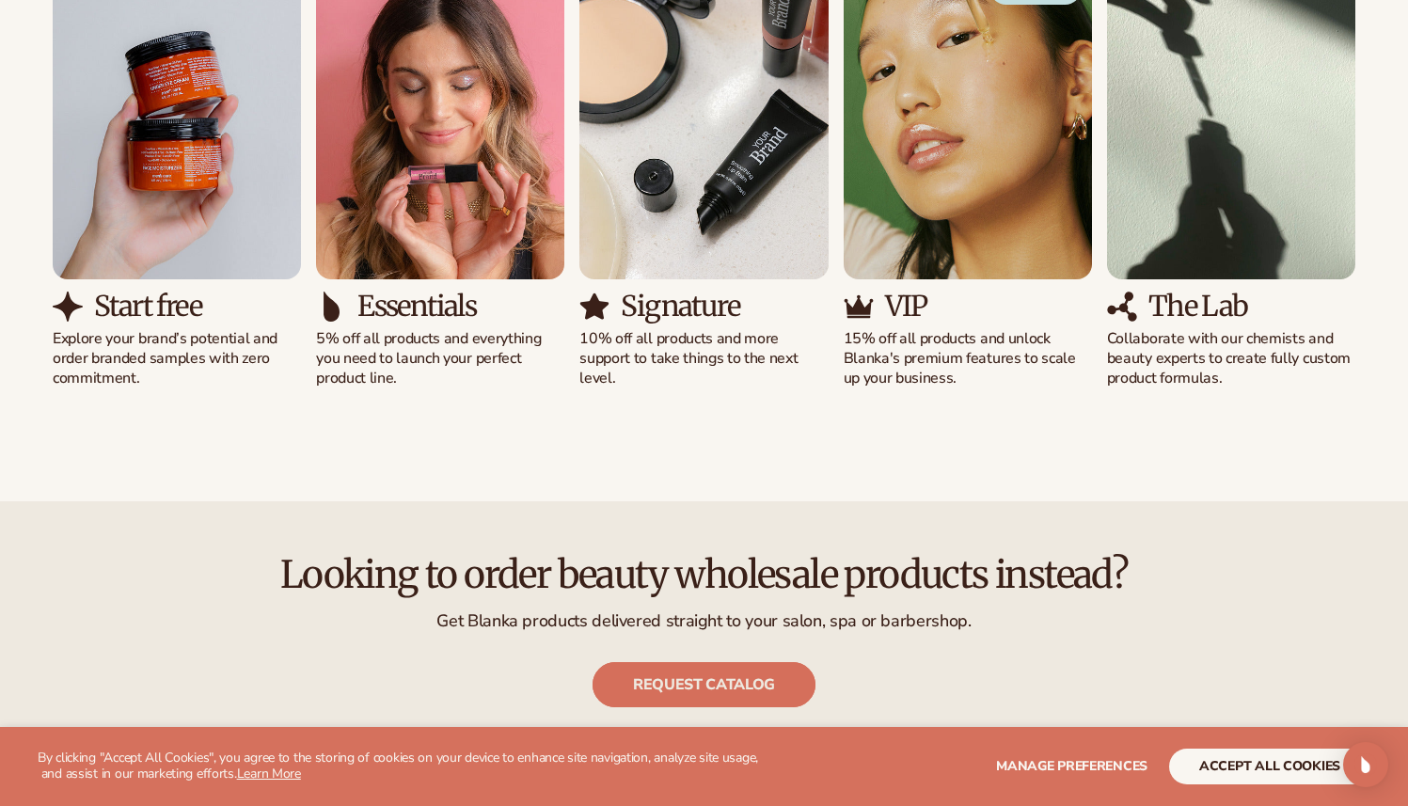
click at [744, 688] on link "Request catalog" at bounding box center [704, 684] width 223 height 45
